Goal: Task Accomplishment & Management: Manage account settings

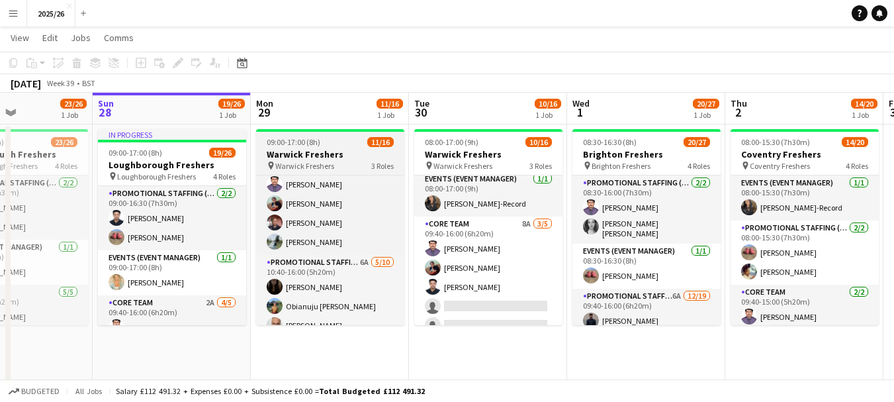
scroll to position [61, 0]
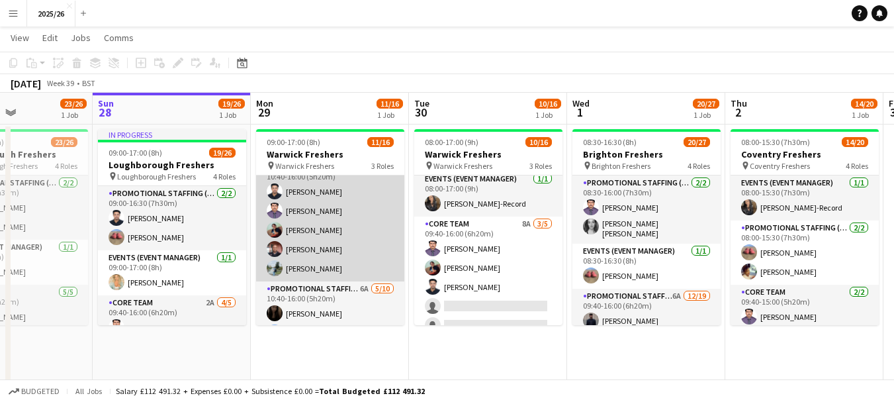
click at [336, 245] on app-card-role "Core Team [DATE] 10:40-16:00 (5h20m) [PERSON_NAME] [PERSON_NAME] Rompally [PERS…" at bounding box center [330, 221] width 148 height 122
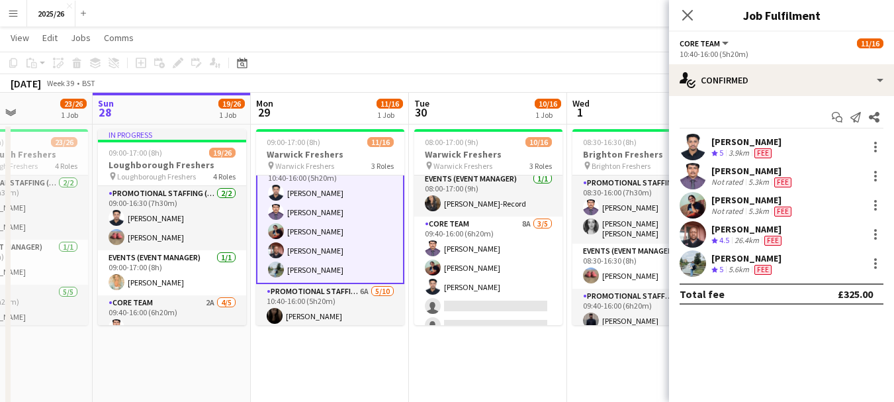
scroll to position [62, 0]
click at [879, 234] on div at bounding box center [876, 234] width 16 height 16
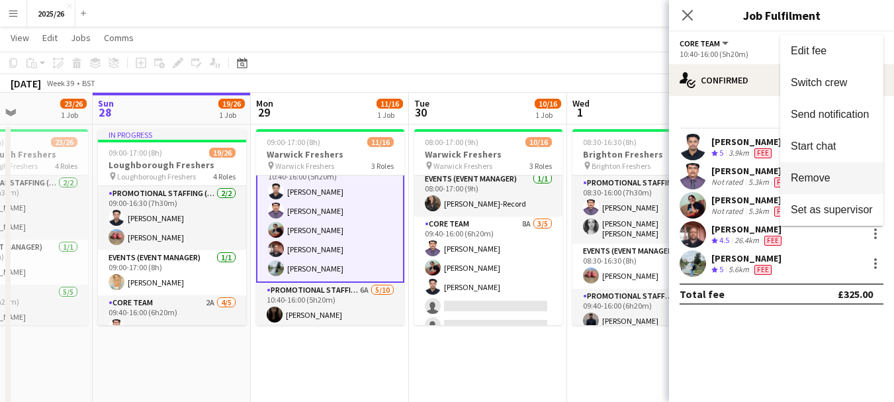
click at [834, 181] on span "Remove" at bounding box center [832, 178] width 82 height 12
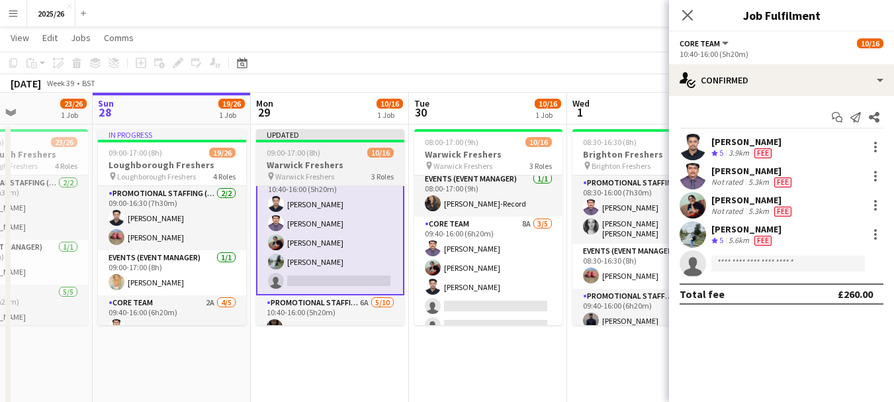
scroll to position [64, 0]
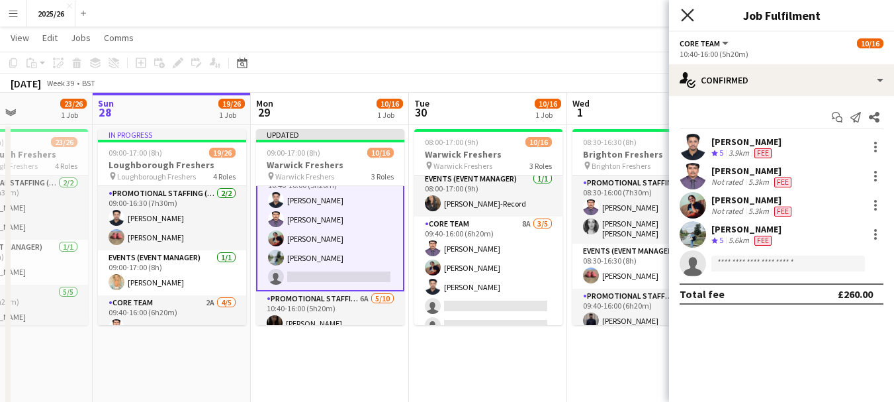
click at [688, 15] on icon at bounding box center [687, 15] width 13 height 13
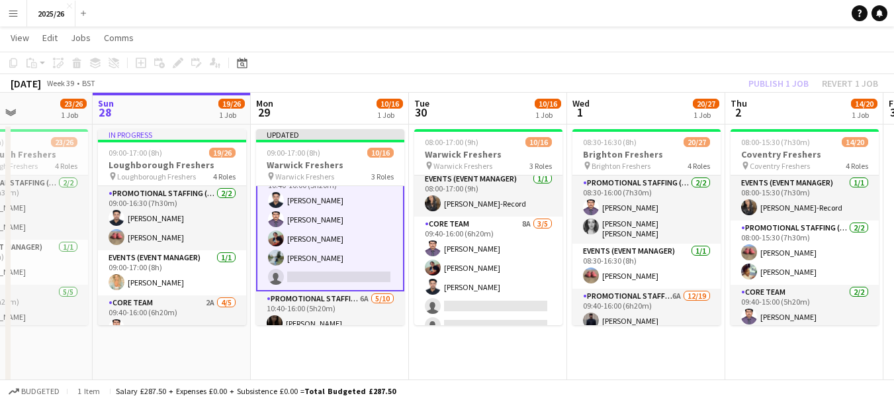
click at [843, 81] on div "Publish 1 job Revert 1 job" at bounding box center [814, 83] width 162 height 17
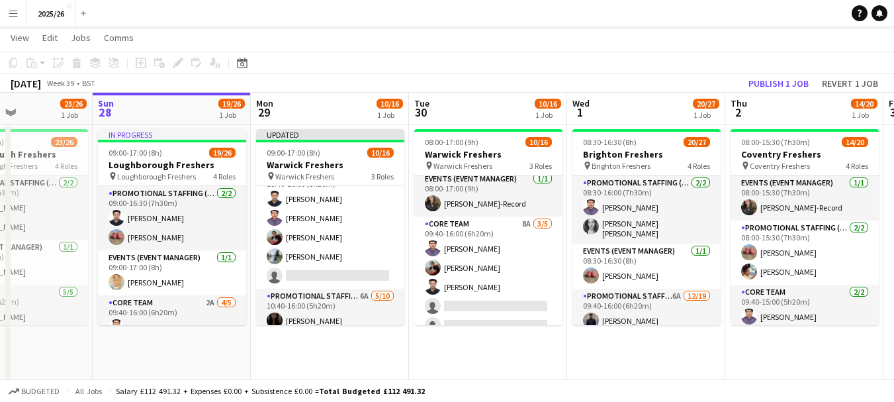
scroll to position [63, 0]
click at [843, 81] on button "Revert 1 job" at bounding box center [850, 83] width 67 height 17
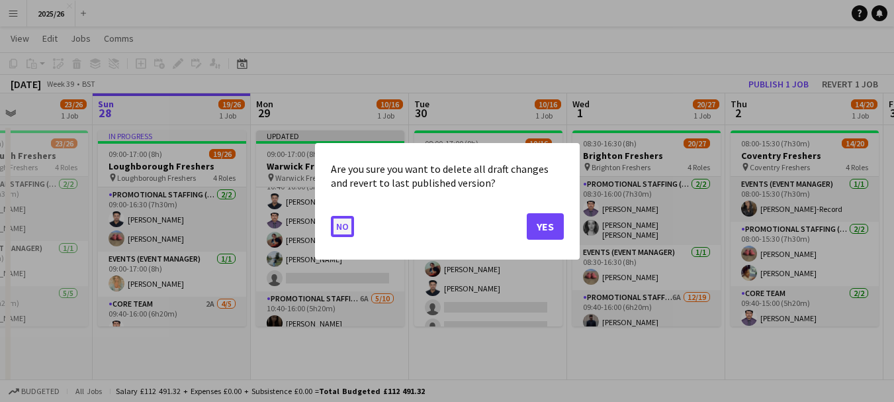
click at [336, 230] on button "No" at bounding box center [342, 225] width 23 height 21
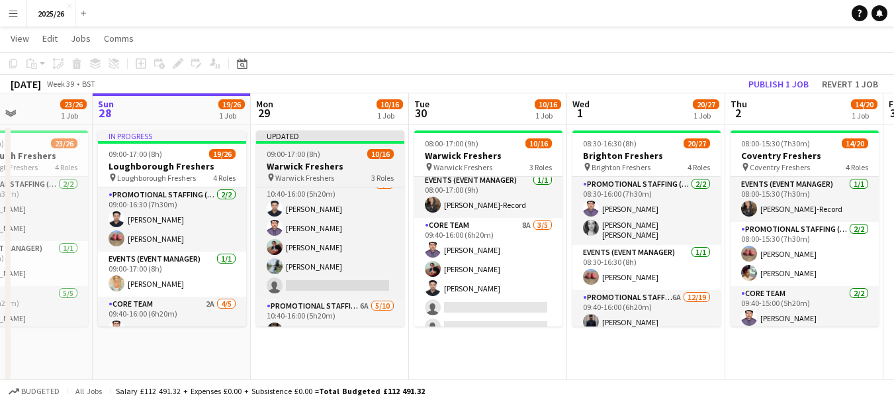
scroll to position [53, 0]
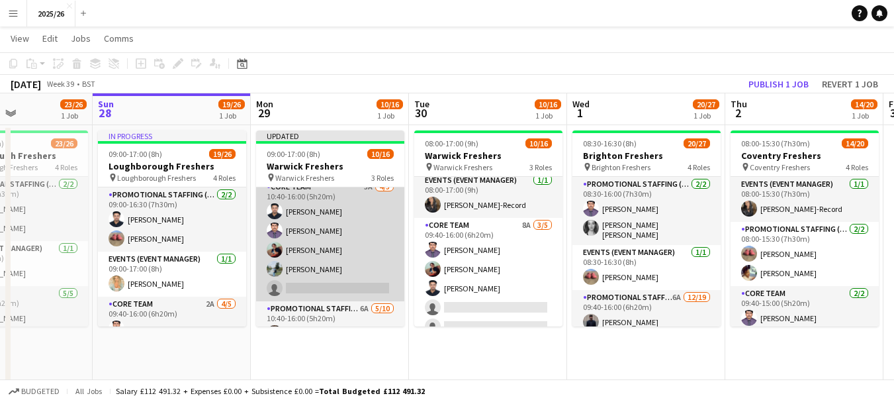
click at [358, 259] on app-card-role "Core Team 5A [DATE] 10:40-16:00 (5h20m) [PERSON_NAME] [PERSON_NAME] [PERSON_NAM…" at bounding box center [330, 240] width 148 height 122
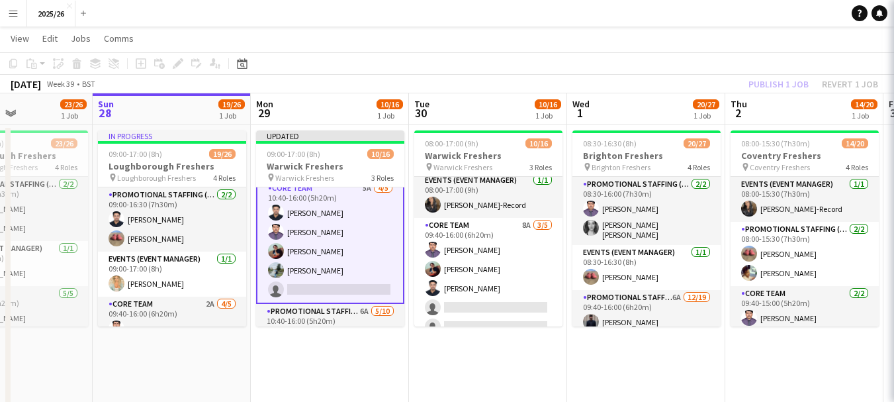
scroll to position [54, 0]
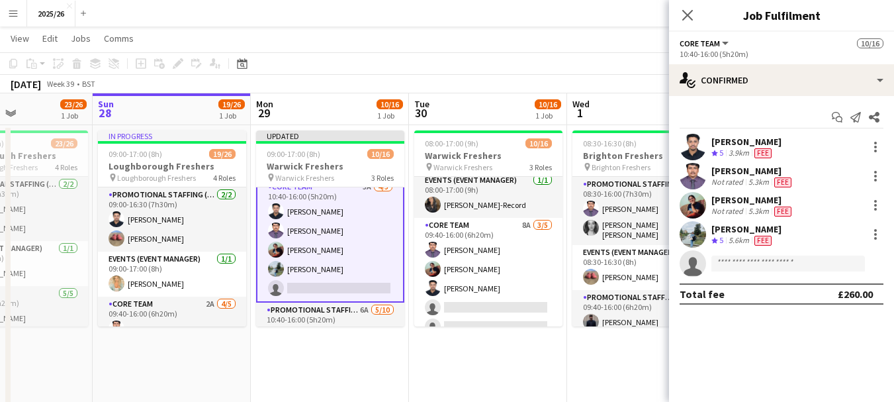
click at [564, 69] on app-toolbar "Copy Paste Paste Ctrl+V Paste with crew Ctrl+Shift+V Paste linked Job [GEOGRAPH…" at bounding box center [447, 63] width 894 height 23
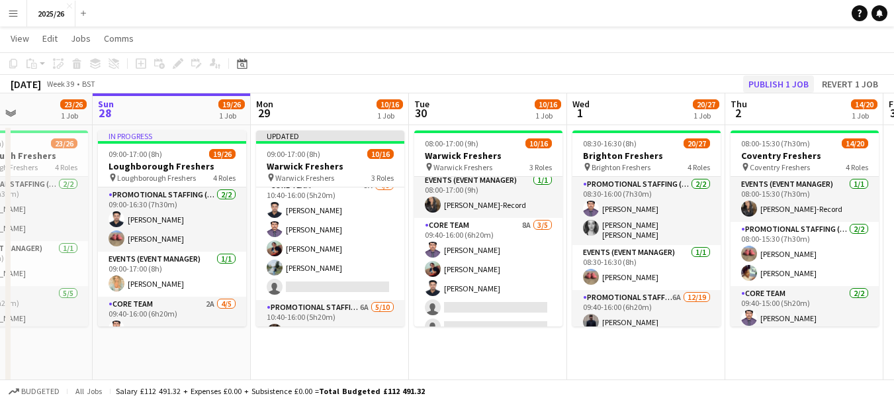
scroll to position [53, 0]
click at [782, 83] on button "Publish 1 job" at bounding box center [778, 83] width 71 height 17
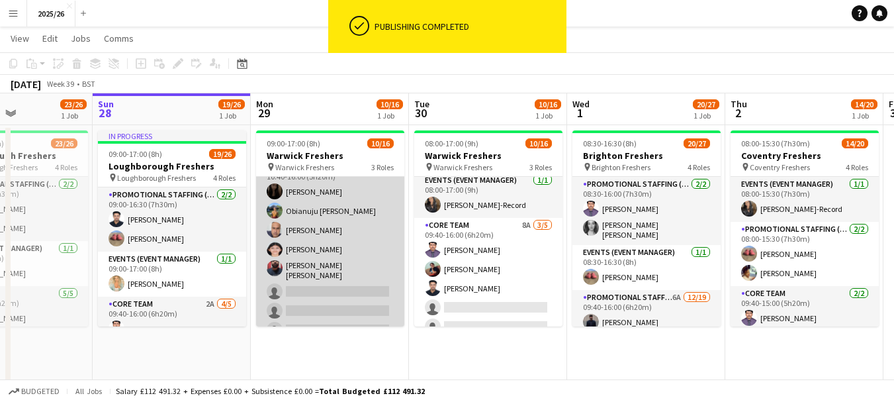
click at [349, 272] on app-card-role "Promotional Staffing (Brand Ambassadors) 6A [DATE] 10:40-16:00 (5h20m) [PERSON_…" at bounding box center [330, 271] width 148 height 222
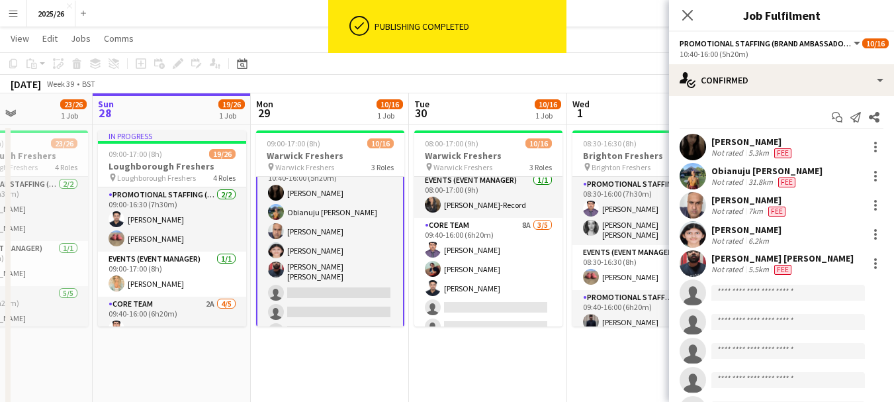
scroll to position [185, 0]
click at [752, 97] on div "Start chat Send notification Share [PERSON_NAME] Not rated 5.3km Fee Obianuju […" at bounding box center [781, 278] width 225 height 365
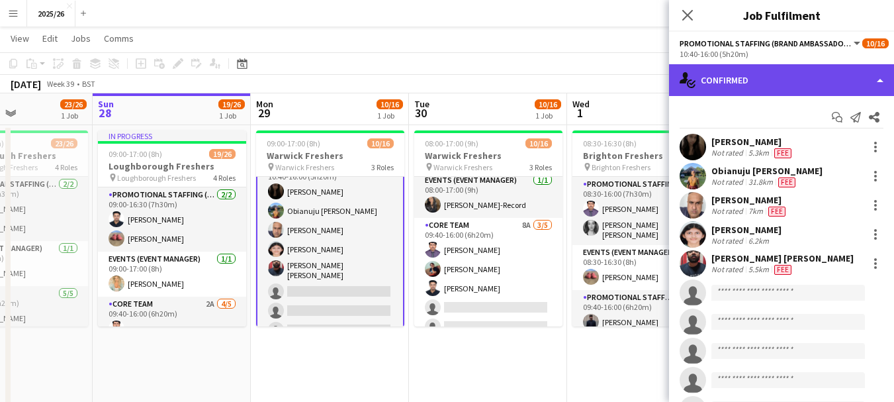
click at [739, 81] on div "single-neutral-actions-check-2 Confirmed" at bounding box center [781, 80] width 225 height 32
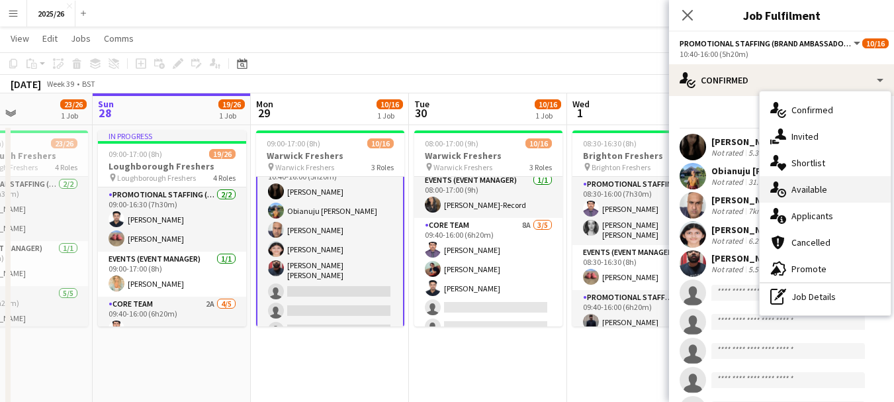
click at [804, 184] on span "Available" at bounding box center [810, 189] width 36 height 12
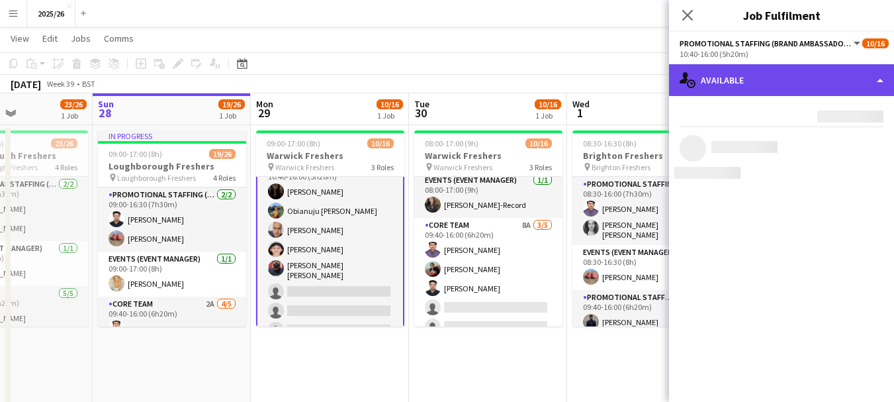
click at [782, 90] on div "single-neutral-actions-upload Available" at bounding box center [781, 80] width 225 height 32
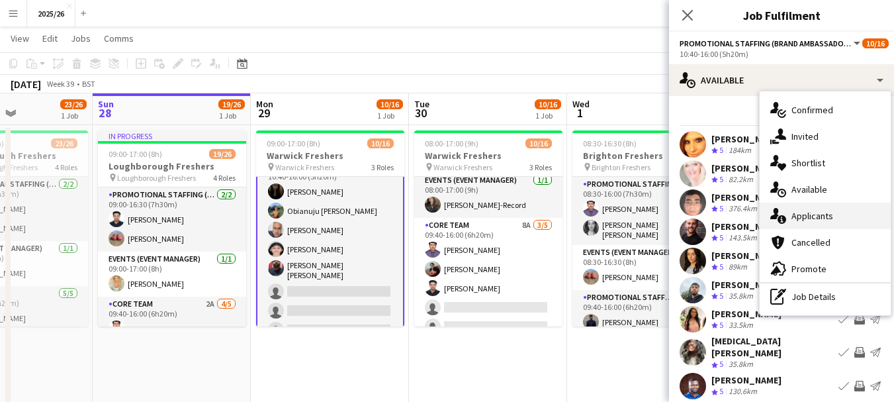
click at [829, 209] on div "single-neutral-actions-information Applicants" at bounding box center [825, 216] width 131 height 26
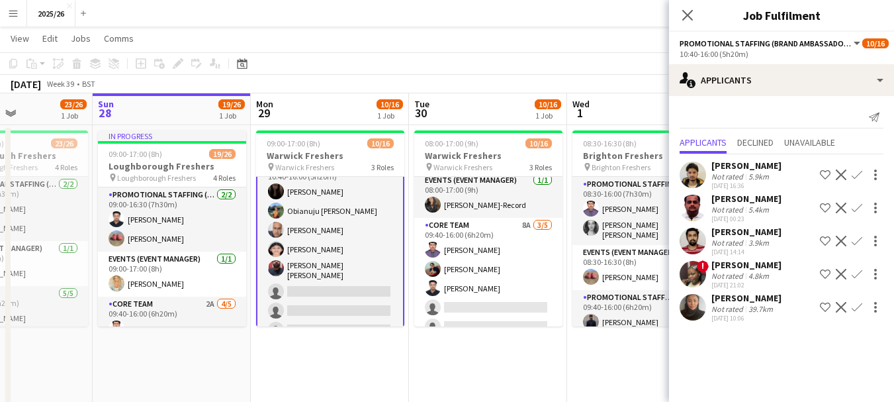
click at [851, 315] on button "Confirm" at bounding box center [857, 307] width 16 height 16
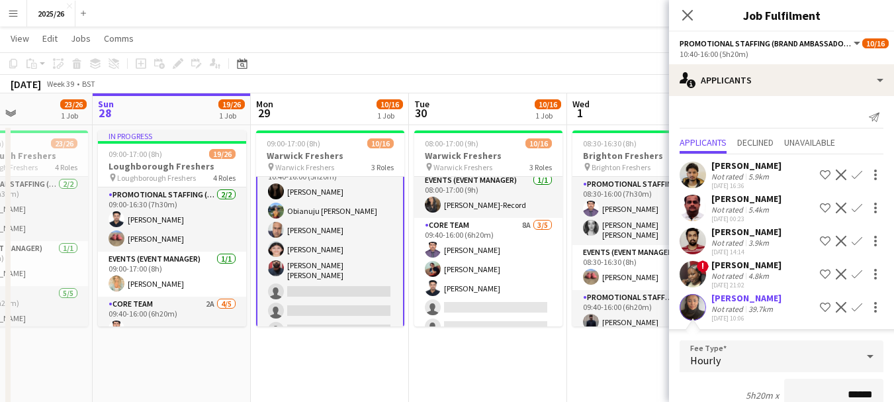
scroll to position [22, 0]
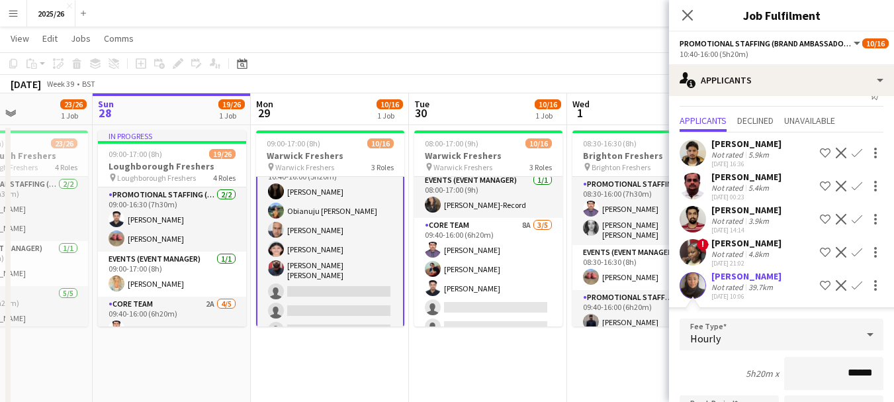
click at [674, 281] on div "[PERSON_NAME] Not rated 5.9km [DATE] 16:36 Shortlist crew Decline Confirm [PERS…" at bounding box center [781, 367] width 225 height 471
click at [696, 296] on app-user-avatar at bounding box center [693, 285] width 26 height 26
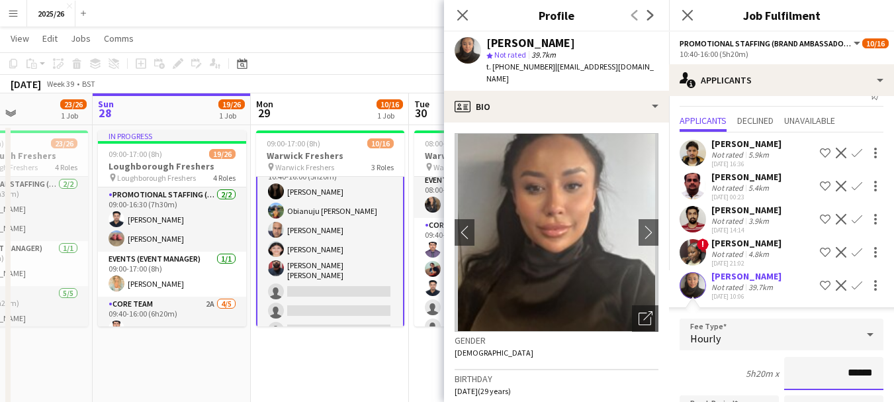
click at [845, 373] on input "******" at bounding box center [833, 373] width 99 height 33
type input "******"
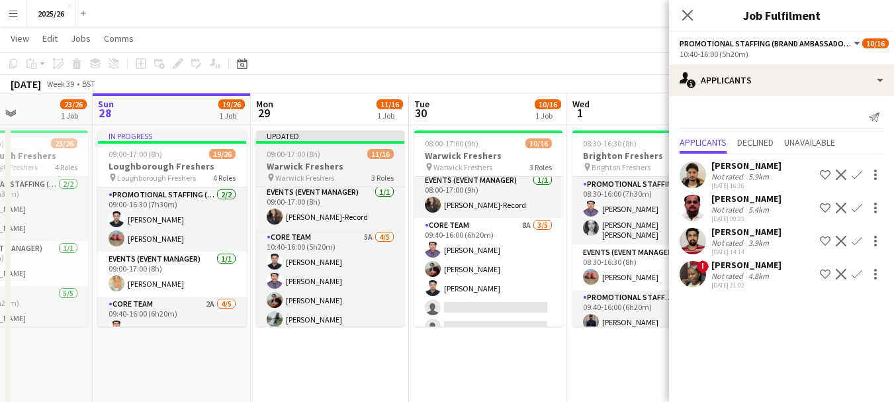
scroll to position [0, 0]
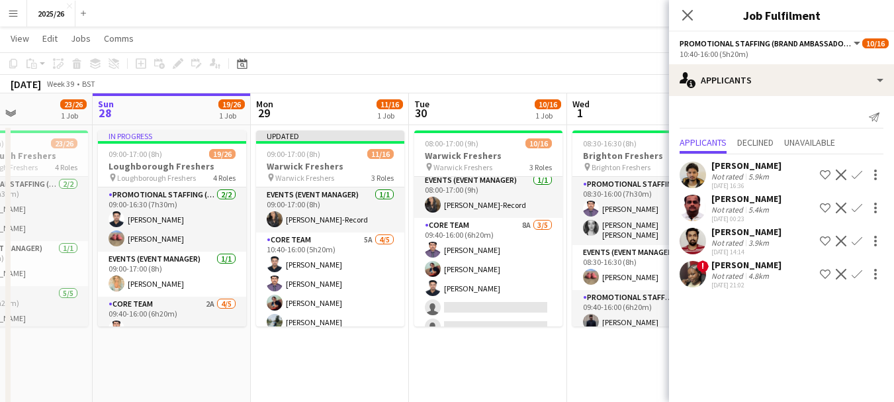
click at [696, 12] on div "Close pop-in" at bounding box center [687, 15] width 37 height 30
click at [693, 19] on icon "Close pop-in" at bounding box center [687, 15] width 13 height 13
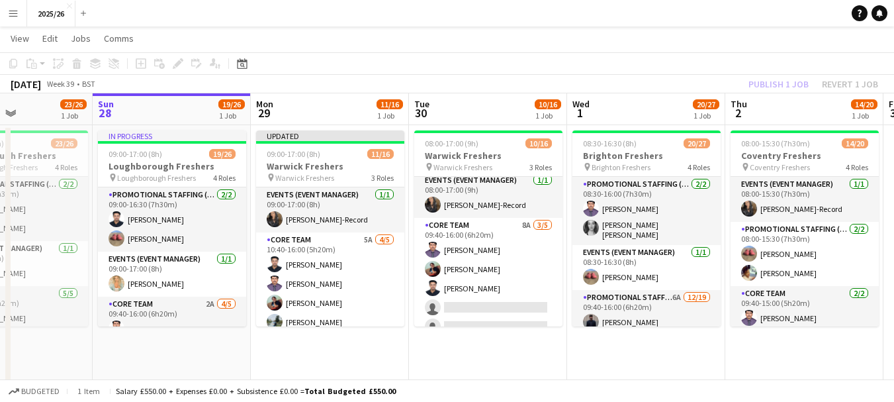
click at [778, 93] on div "[DATE] Week 39 • BST Publish 1 job Revert 1 job" at bounding box center [447, 84] width 894 height 19
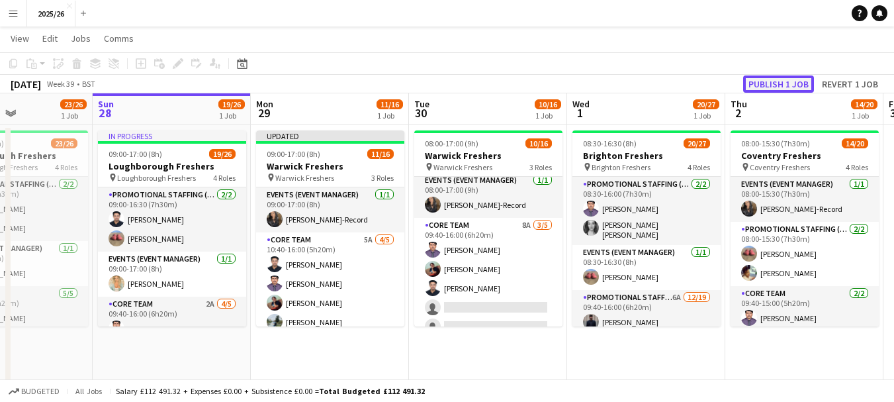
click at [771, 80] on button "Publish 1 job" at bounding box center [778, 83] width 71 height 17
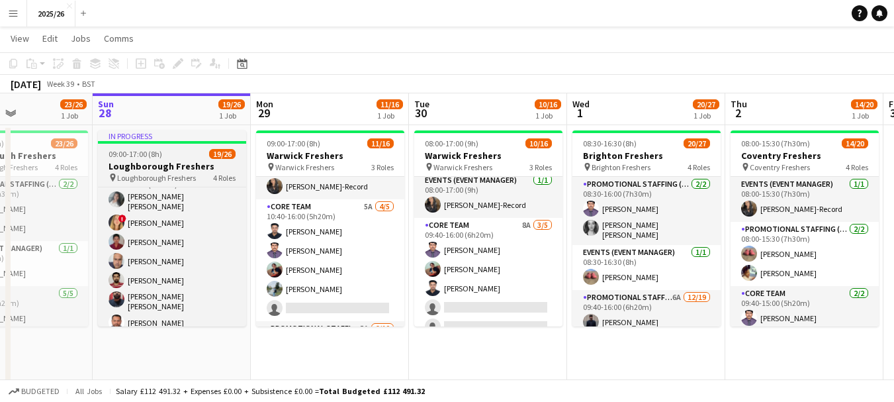
scroll to position [367, 0]
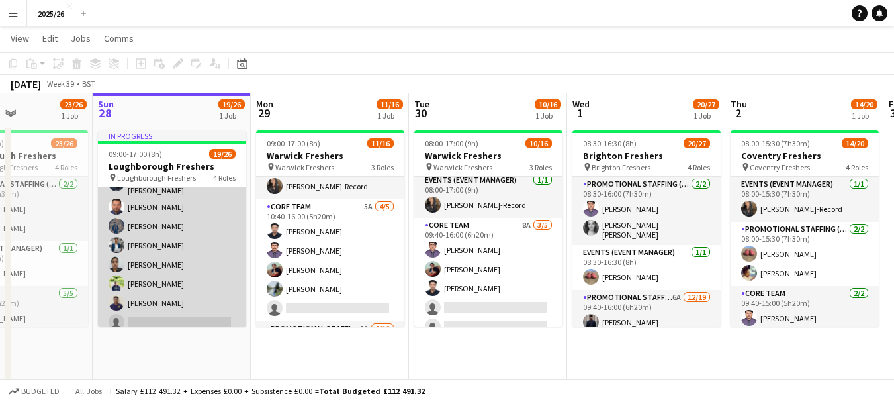
click at [177, 295] on app-card-role "Promotional Staffing (Brand Ambassadors) 2A [DATE] 09:40-16:00 (6h20m) [PERSON_…" at bounding box center [172, 241] width 148 height 379
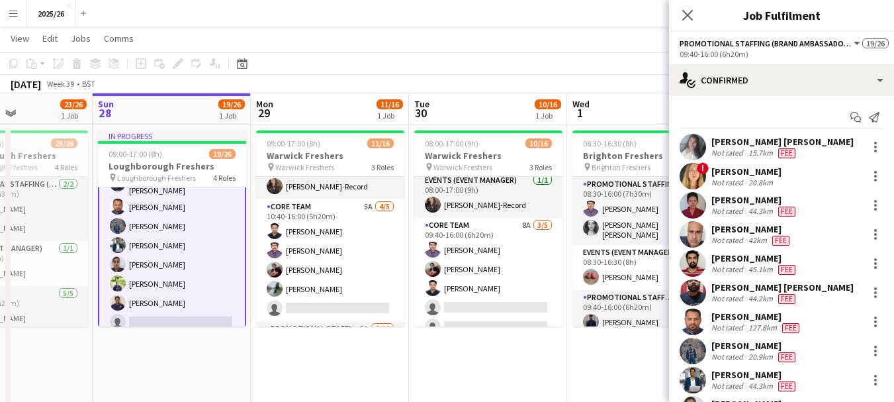
scroll to position [267, 0]
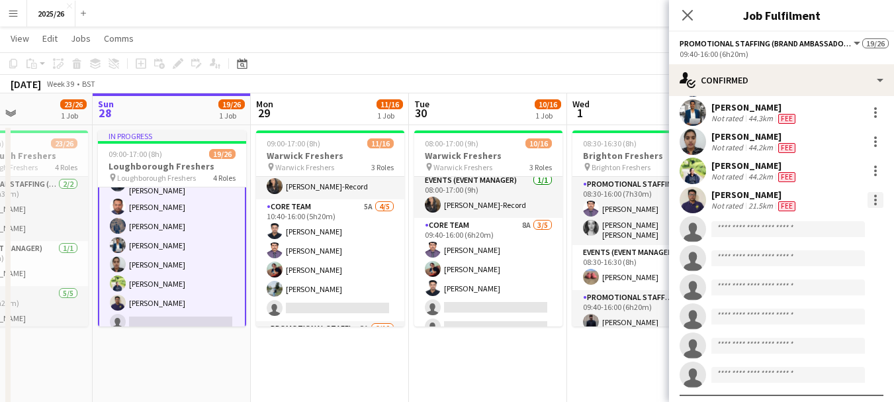
click at [868, 196] on div at bounding box center [876, 200] width 16 height 16
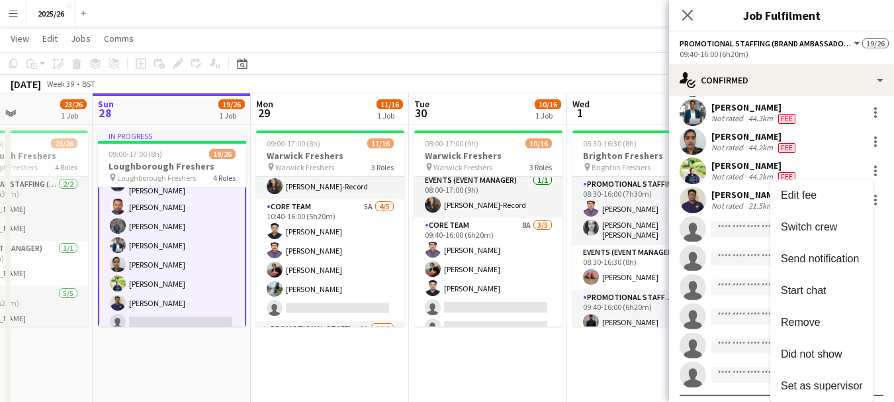
click at [742, 197] on div at bounding box center [447, 201] width 894 height 402
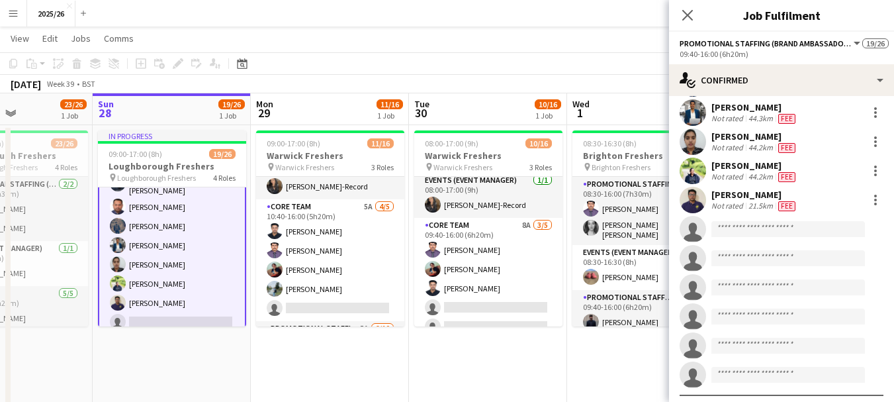
click at [798, 198] on div "[PERSON_NAME] Not rated 21.5km Fee" at bounding box center [781, 200] width 225 height 26
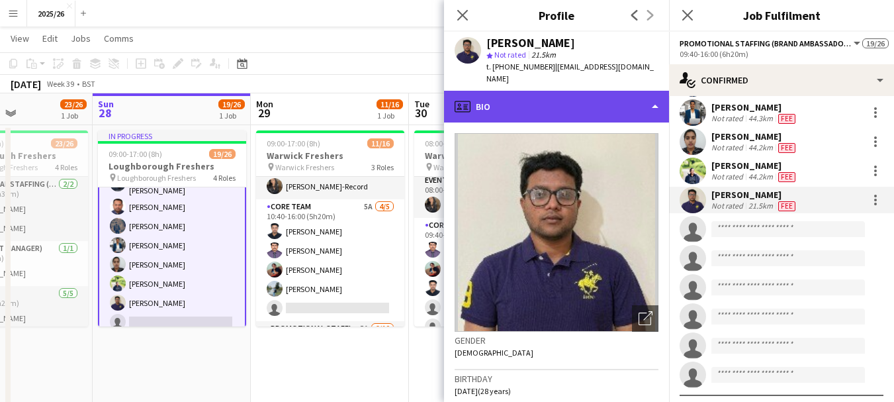
click at [613, 96] on div "profile Bio" at bounding box center [556, 107] width 225 height 32
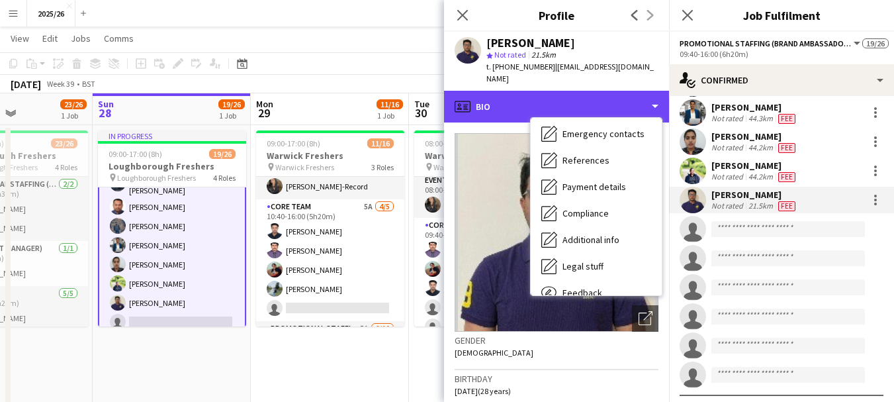
scroll to position [151, 0]
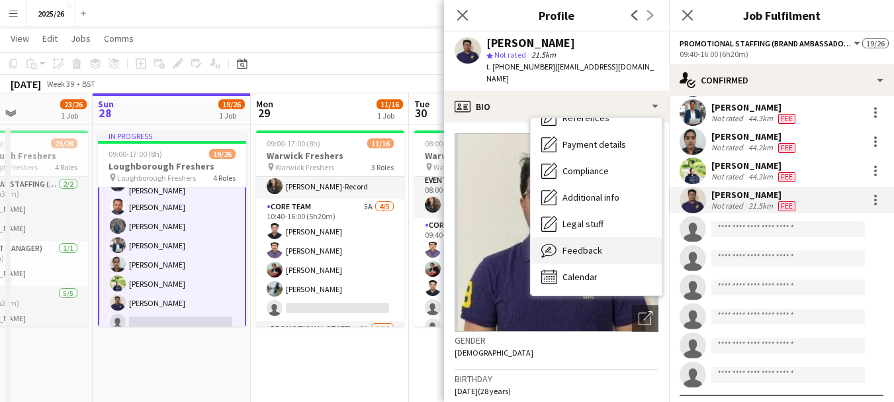
click at [594, 247] on div "Feedback Feedback" at bounding box center [596, 250] width 131 height 26
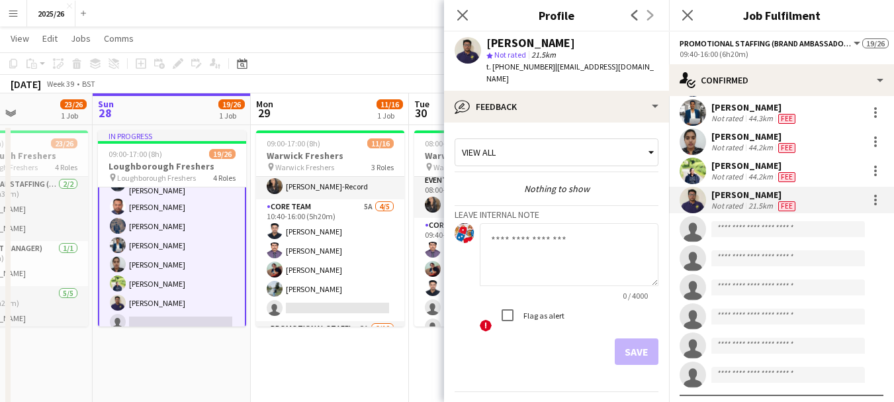
click at [531, 240] on textarea at bounding box center [569, 254] width 179 height 63
type textarea "**********"
click at [616, 341] on button "Save" at bounding box center [637, 351] width 44 height 26
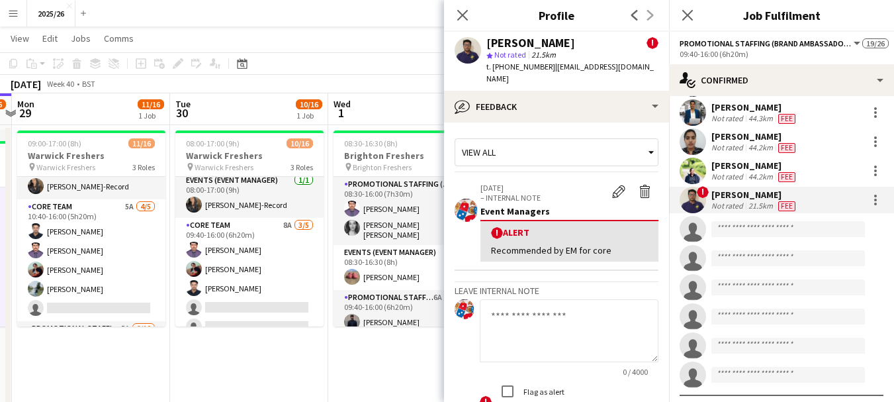
scroll to position [0, 552]
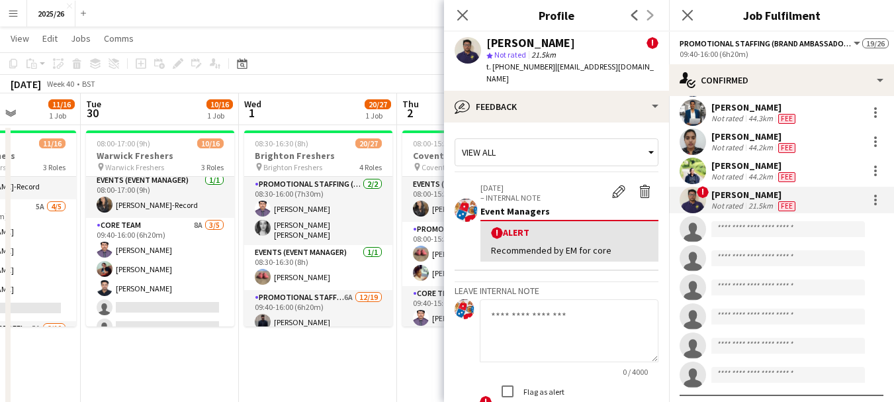
drag, startPoint x: 422, startPoint y: 122, endPoint x: 94, endPoint y: 173, distance: 332.3
drag, startPoint x: 94, startPoint y: 173, endPoint x: 0, endPoint y: 209, distance: 100.6
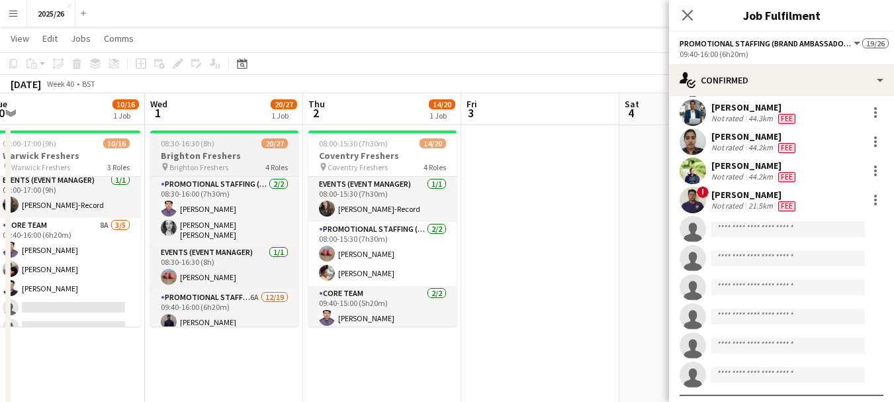
scroll to position [131, 0]
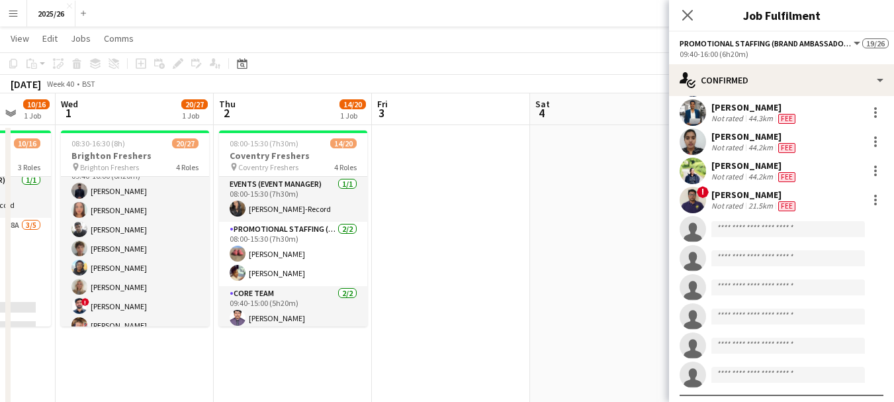
drag, startPoint x: 487, startPoint y: 263, endPoint x: 379, endPoint y: 254, distance: 108.2
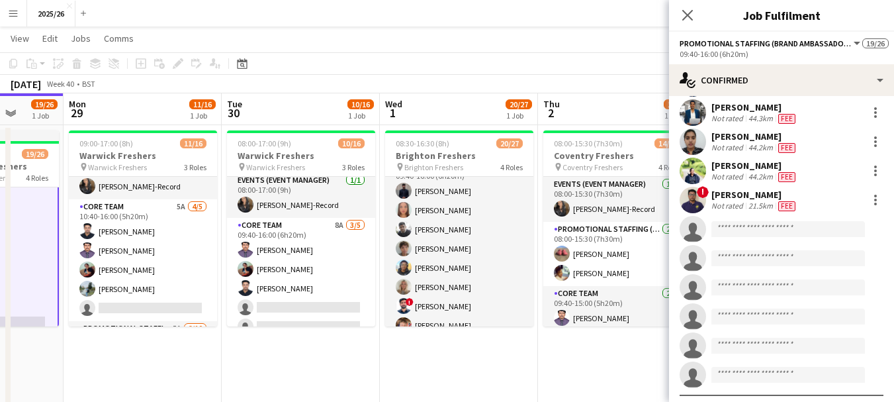
drag, startPoint x: 161, startPoint y: 326, endPoint x: 646, endPoint y: 324, distance: 485.2
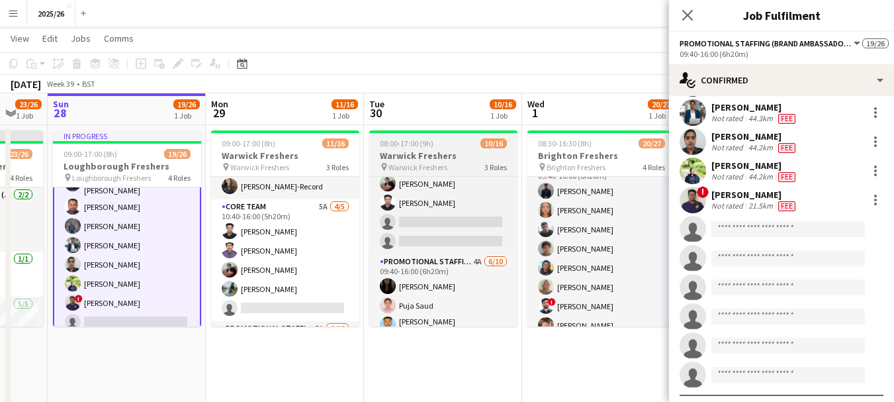
scroll to position [0, 0]
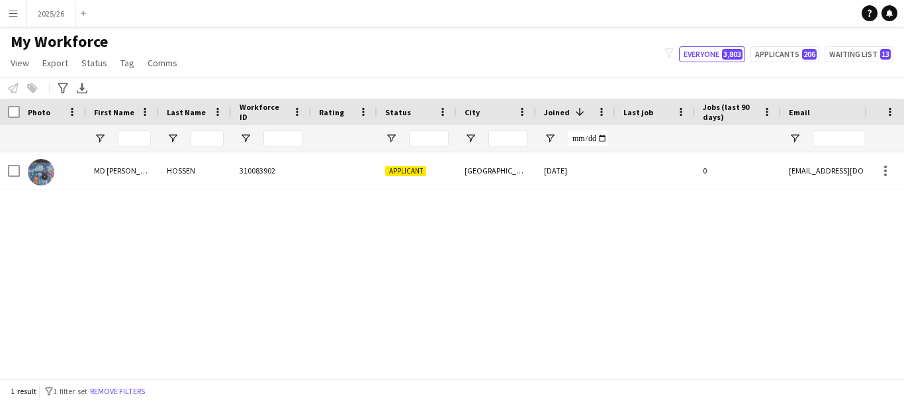
click at [138, 129] on div at bounding box center [134, 138] width 33 height 26
click at [138, 132] on input "First Name Filter Input" at bounding box center [134, 138] width 33 height 16
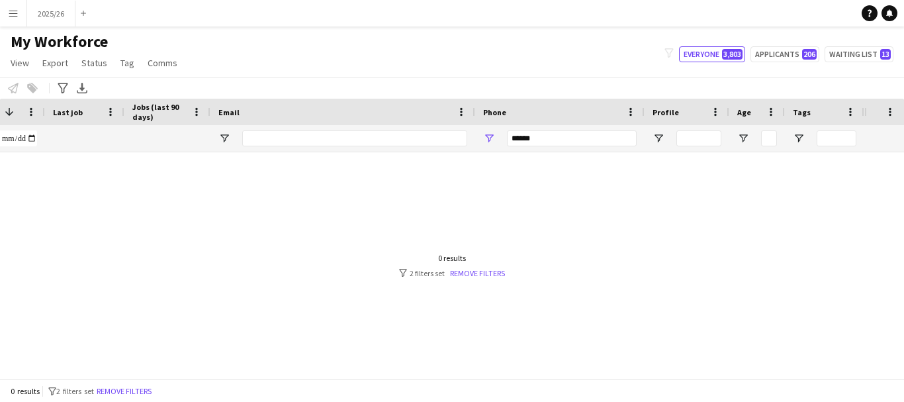
type input "*******"
click at [578, 154] on div at bounding box center [432, 260] width 864 height 216
click at [564, 130] on input "******" at bounding box center [572, 138] width 130 height 16
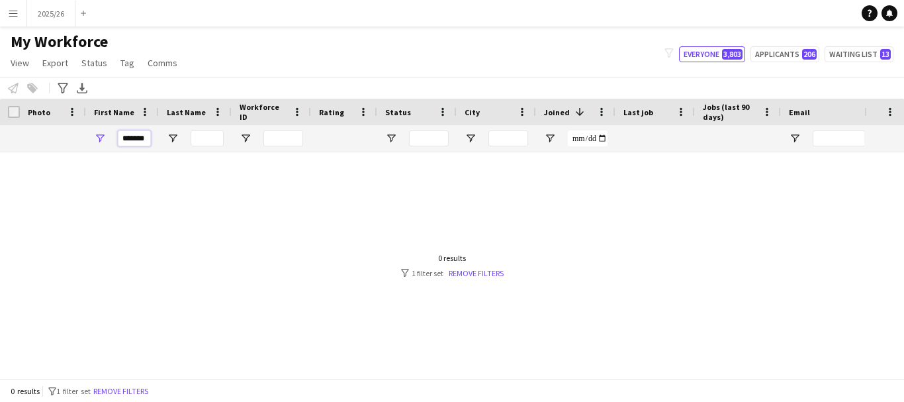
click at [135, 138] on input "*******" at bounding box center [134, 138] width 33 height 16
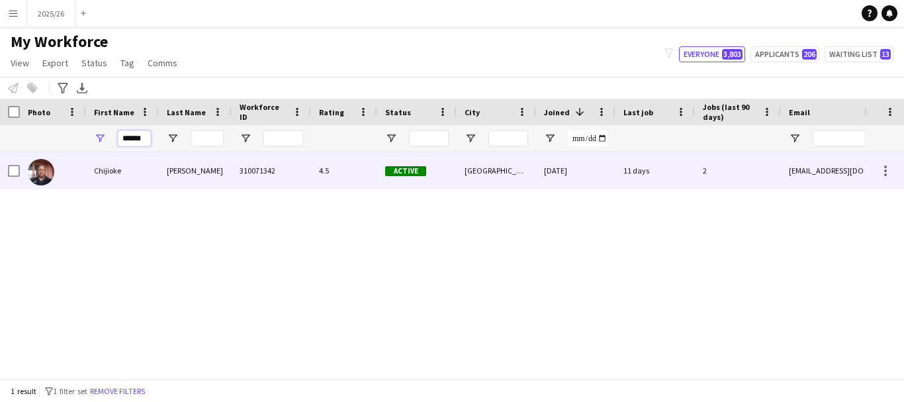
type input "******"
click at [246, 186] on div "310071342" at bounding box center [271, 170] width 79 height 36
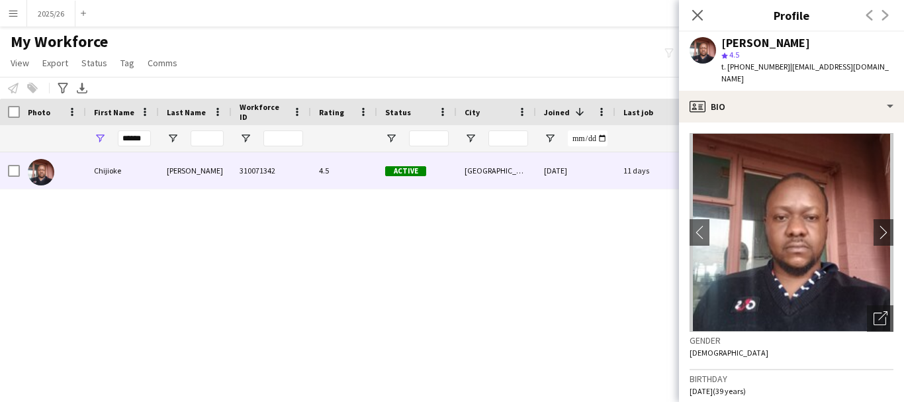
click at [828, 122] on app-crew-profile-bio "chevron-left chevron-right Open photos pop-in Gender Male Birthday 02-10-1985 (…" at bounding box center [791, 261] width 225 height 279
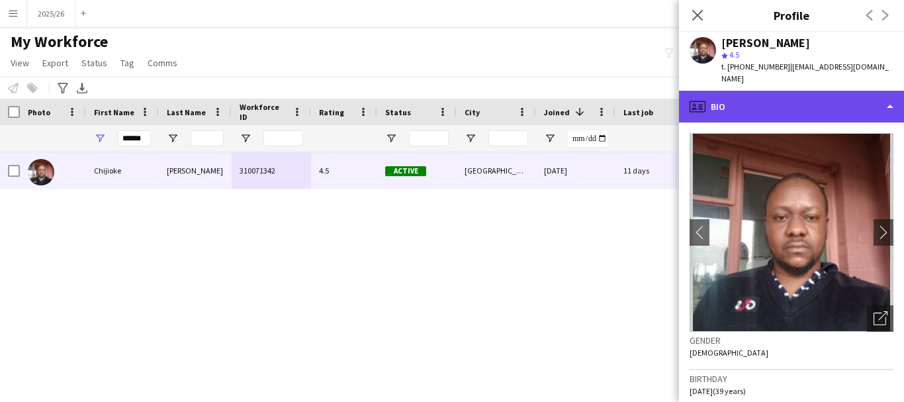
click at [851, 91] on div "profile Bio" at bounding box center [791, 107] width 225 height 32
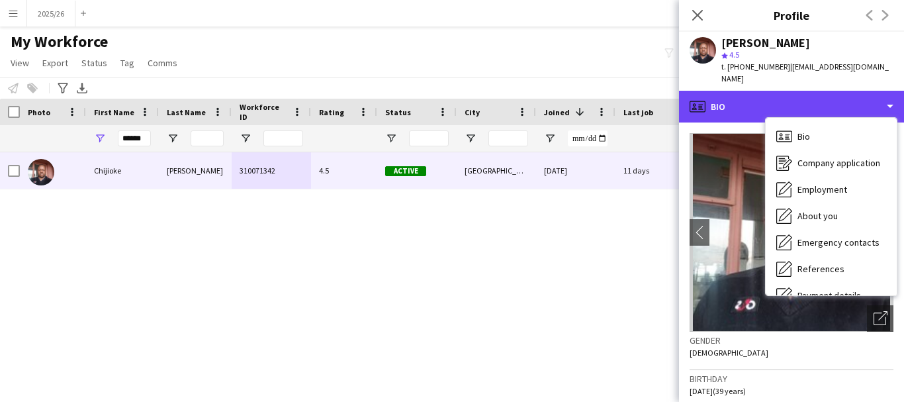
scroll to position [151, 0]
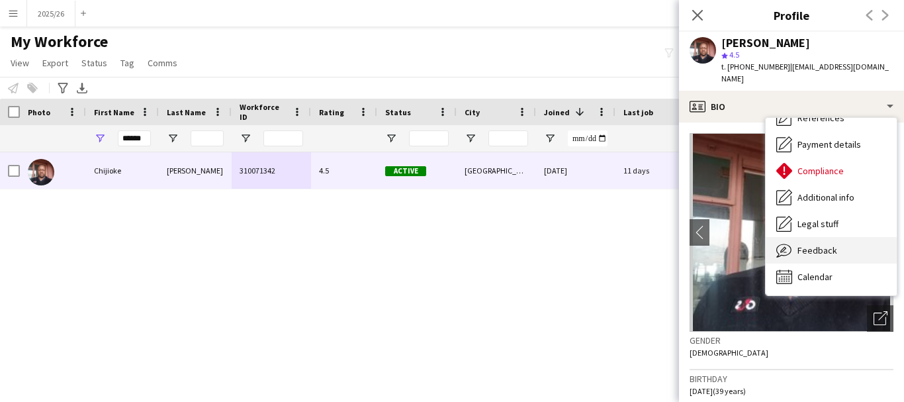
click at [843, 247] on div "Feedback Feedback" at bounding box center [831, 250] width 131 height 26
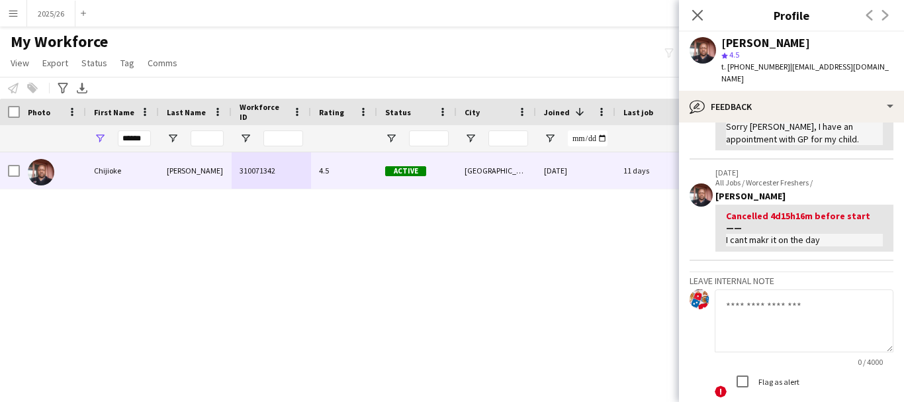
scroll to position [422, 0]
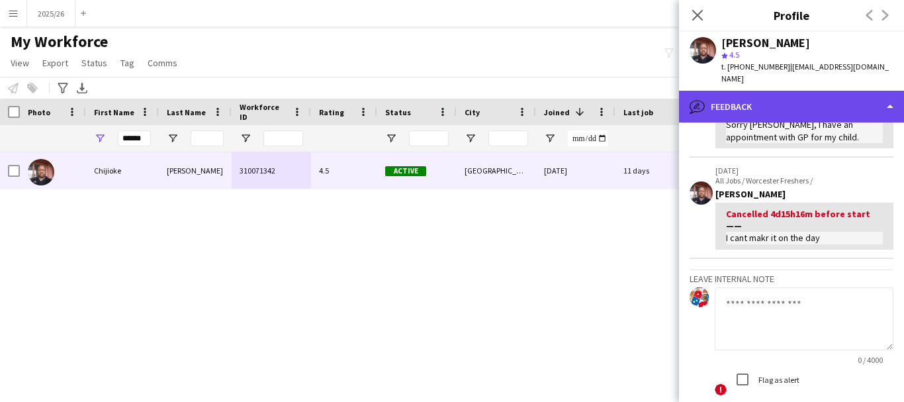
click at [799, 91] on div "bubble-pencil Feedback" at bounding box center [791, 107] width 225 height 32
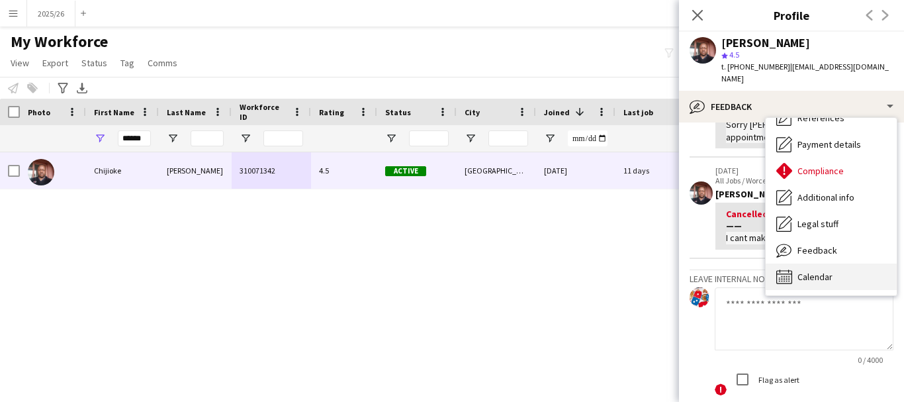
click at [835, 271] on div "Calendar Calendar" at bounding box center [831, 276] width 131 height 26
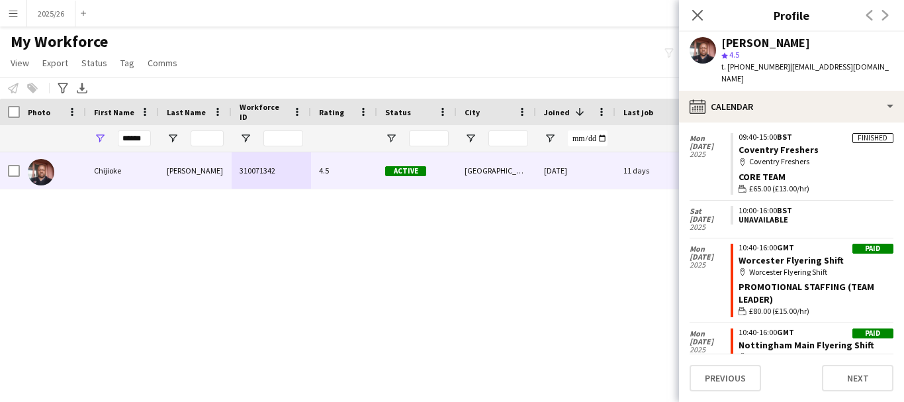
scroll to position [189, 0]
